Goal: Check status: Check status

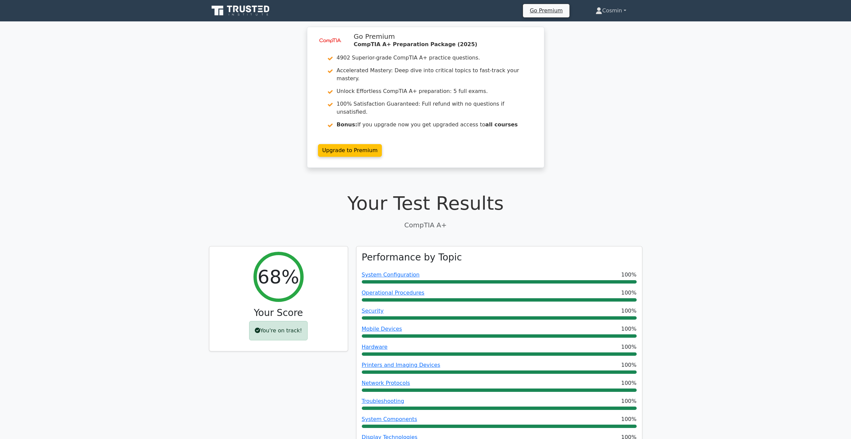
click at [608, 11] on link "Cosmin" at bounding box center [611, 10] width 63 height 13
click at [605, 27] on link "Profile" at bounding box center [606, 26] width 53 height 11
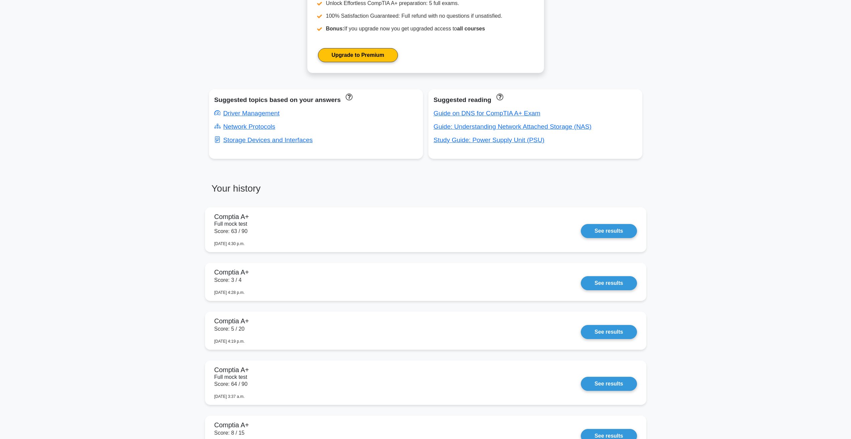
scroll to position [335, 0]
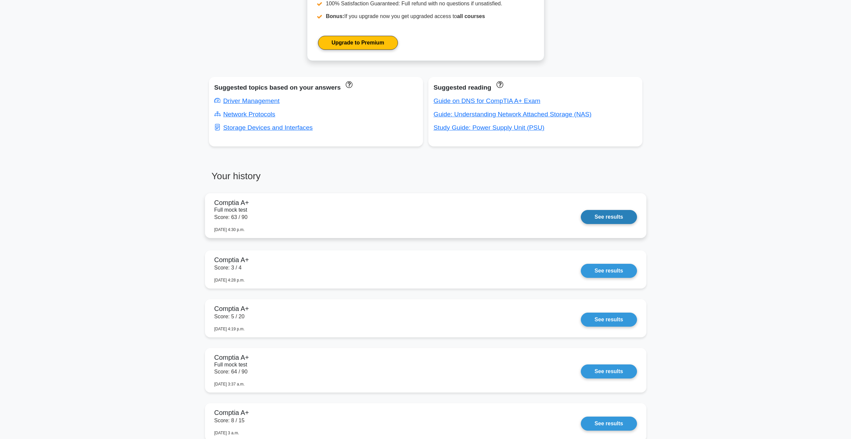
click at [581, 211] on link "See results" at bounding box center [609, 217] width 56 height 14
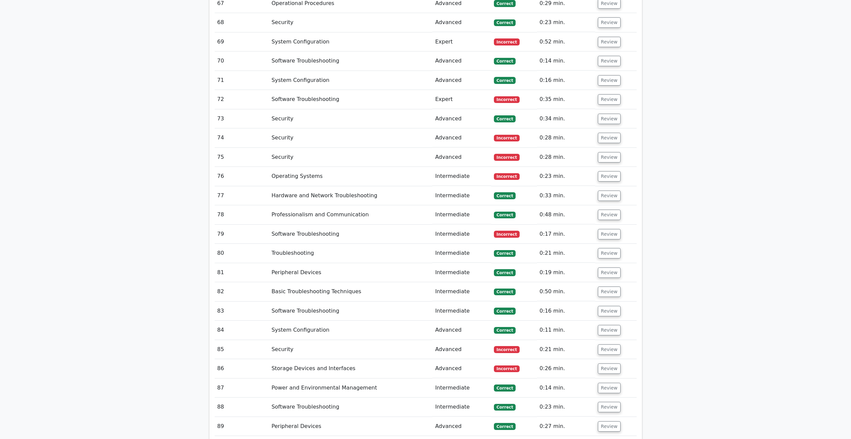
scroll to position [2665, 0]
